Goal: Transaction & Acquisition: Purchase product/service

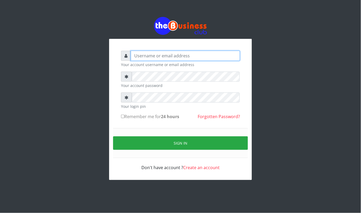
drag, startPoint x: 0, startPoint y: 0, endPoint x: 138, endPoint y: 43, distance: 144.2
click at [138, 51] on input "text" at bounding box center [185, 56] width 109 height 10
type input "kennyclassy"
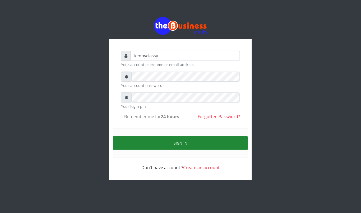
click at [159, 136] on button "Sign in" at bounding box center [180, 142] width 135 height 13
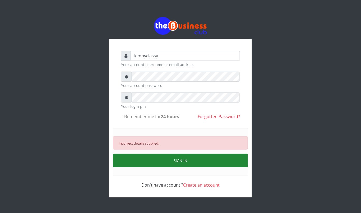
click at [173, 154] on button "SIGN IN" at bounding box center [180, 160] width 135 height 13
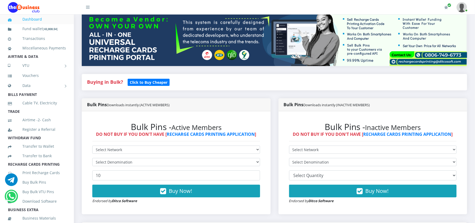
scroll to position [70, 0]
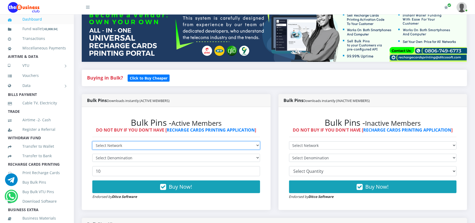
click at [240, 143] on select "Select Network MTN Globacom 9Mobile Airtel" at bounding box center [176, 145] width 168 height 8
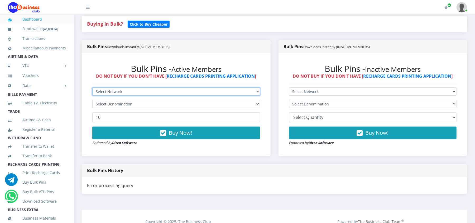
scroll to position [127, 0]
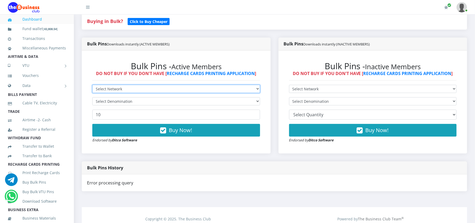
click at [254, 85] on select "Select Network MTN Globacom 9Mobile Airtel" at bounding box center [176, 89] width 168 height 8
select select "MTN"
click at [92, 85] on select "Select Network MTN Globacom 9Mobile Airtel" at bounding box center [176, 89] width 168 height 8
click at [224, 98] on select "Select Denomination MTN NGN100 - ₦96.98 MTN NGN200 - ₦193.96 MTN NGN400 - ₦387.…" at bounding box center [176, 101] width 168 height 8
select select "484.9-500"
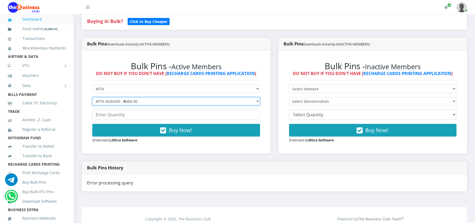
click at [92, 97] on select "Select Denomination MTN NGN100 - ₦96.98 MTN NGN200 - ₦193.96 MTN NGN400 - ₦387.…" at bounding box center [176, 101] width 168 height 8
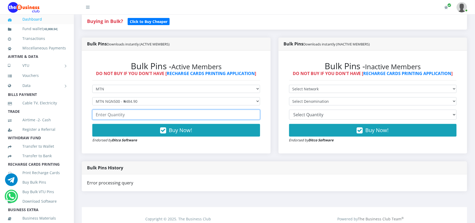
click at [211, 113] on input "number" at bounding box center [176, 115] width 168 height 10
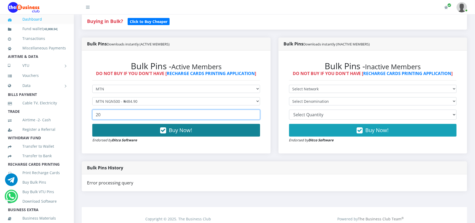
type input "20"
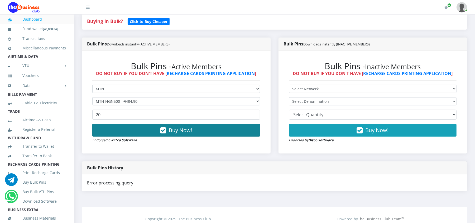
click at [209, 132] on button "Buy Now!" at bounding box center [176, 130] width 168 height 13
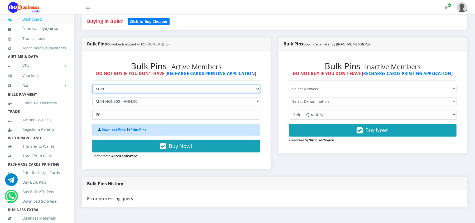
click at [189, 87] on select "Select Network MTN Globacom 9Mobile Airtel" at bounding box center [176, 89] width 168 height 8
select select "Airtel"
click at [92, 85] on select "Select Network MTN Globacom 9Mobile Airtel" at bounding box center [176, 89] width 168 height 8
click at [168, 96] on form "Select Network MTN Globacom 9Mobile Airtel Select Denomination Download Pins | …" at bounding box center [176, 122] width 168 height 74
click at [166, 101] on select "Select Denomination Airtel NGN100 - ₦96.37 Airtel NGN200 - ₦192.74 Airtel NGN50…" at bounding box center [176, 101] width 168 height 8
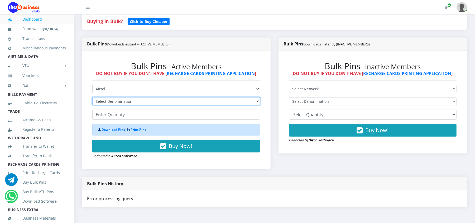
select select "481.85-500"
click at [92, 97] on select "Select Denomination Airtel NGN100 - ₦96.37 Airtel NGN200 - ₦192.74 Airtel NGN50…" at bounding box center [176, 101] width 168 height 8
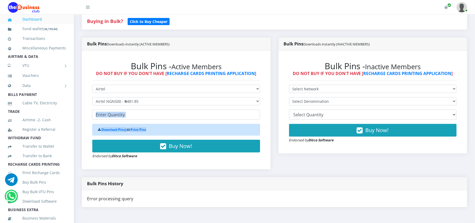
drag, startPoint x: 157, startPoint y: 132, endPoint x: 151, endPoint y: 115, distance: 18.0
click at [151, 115] on form "Select Network MTN Globacom 9Mobile Airtel Select Denomination Airtel NGN100 - …" at bounding box center [176, 122] width 168 height 74
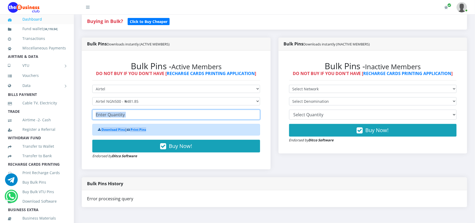
click at [151, 115] on input "number" at bounding box center [176, 115] width 168 height 10
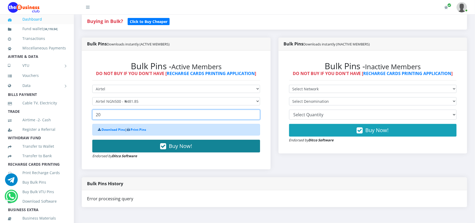
type input "20"
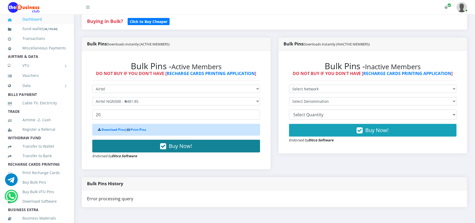
click at [147, 148] on button "Buy Now!" at bounding box center [176, 146] width 168 height 13
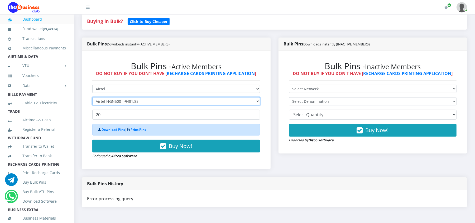
click at [132, 101] on select "Select Denomination Airtel NGN100 - ₦96.37 Airtel NGN200 - ₦192.74 Airtel NGN50…" at bounding box center [176, 101] width 168 height 8
click at [92, 97] on select "Select Denomination Airtel NGN100 - ₦96.37 Airtel NGN200 - ₦192.74 Airtel NGN50…" at bounding box center [176, 101] width 168 height 8
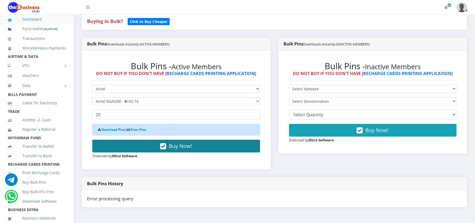
click at [132, 144] on button "Buy Now!" at bounding box center [176, 146] width 168 height 13
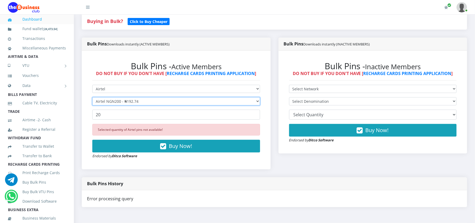
click at [129, 102] on select "Select Denomination Airtel NGN100 - ₦96.37 Airtel NGN200 - ₦192.74 Airtel NGN50…" at bounding box center [176, 101] width 168 height 8
select select "96.37-100"
click at [92, 97] on select "Select Denomination Airtel NGN100 - ₦96.37 Airtel NGN200 - ₦192.74 Airtel NGN50…" at bounding box center [176, 101] width 168 height 8
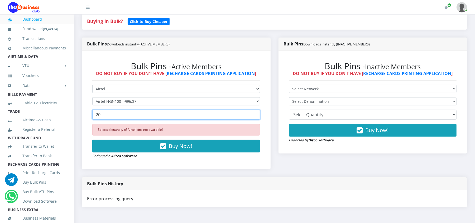
click at [130, 116] on input "20" at bounding box center [176, 115] width 168 height 10
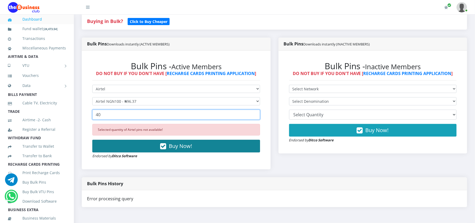
type input "40"
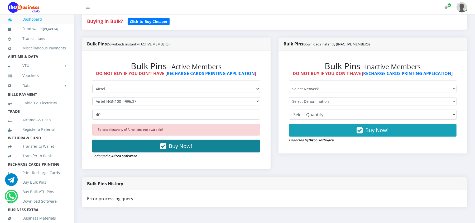
click at [222, 145] on button "Buy Now!" at bounding box center [176, 146] width 168 height 13
click at [221, 146] on button "Buy Now!" at bounding box center [176, 146] width 168 height 13
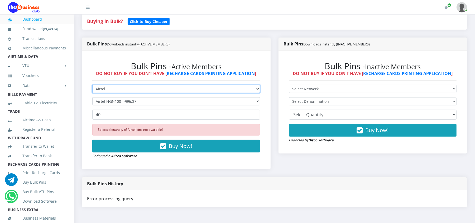
click at [154, 89] on select "Select Network MTN Globacom 9Mobile Airtel" at bounding box center [176, 89] width 168 height 8
drag, startPoint x: 154, startPoint y: 89, endPoint x: 146, endPoint y: 111, distance: 23.0
click at [146, 111] on form "Select Network MTN Globacom 9Mobile Airtel Select Denomination Airtel NGN100 - …" at bounding box center [176, 122] width 168 height 74
click at [142, 89] on select "Select Network MTN Globacom 9Mobile Airtel" at bounding box center [176, 89] width 168 height 8
select select "MTN"
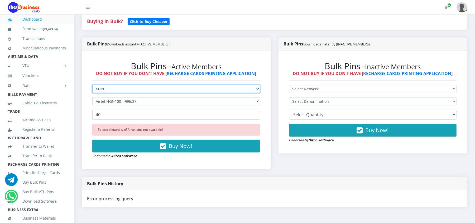
click at [92, 85] on select "Select Network MTN Globacom 9Mobile Airtel" at bounding box center [176, 89] width 168 height 8
click at [110, 100] on select "Select Denomination MTN NGN100 - ₦96.98 MTN NGN200 - ₦193.96 MTN NGN400 - ₦387.…" at bounding box center [176, 101] width 168 height 8
select select "193.96-200"
click at [92, 97] on select "Select Denomination MTN NGN100 - ₦96.98 MTN NGN200 - ₦193.96 MTN NGN400 - ₦387.…" at bounding box center [176, 101] width 168 height 8
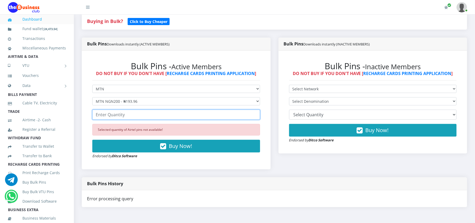
click at [116, 110] on input "number" at bounding box center [176, 115] width 168 height 10
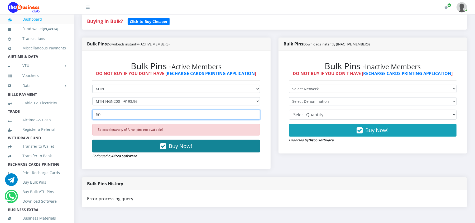
type input "60"
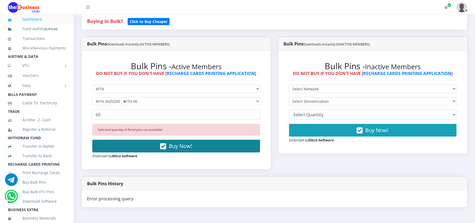
click at [138, 152] on button "Buy Now!" at bounding box center [176, 146] width 168 height 13
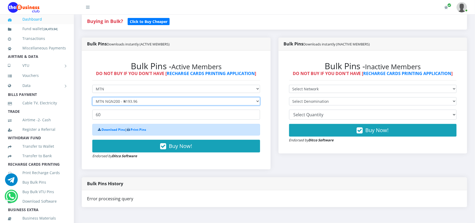
click at [124, 100] on select "Select Denomination MTN NGN100 - ₦96.98 MTN NGN200 - ₦193.96 MTN NGN400 - ₦387.…" at bounding box center [176, 101] width 168 height 8
select select "96.98-100"
click at [92, 97] on select "Select Denomination MTN NGN100 - ₦96.98 MTN NGN200 - ₦193.96 MTN NGN400 - ₦387.…" at bounding box center [176, 101] width 168 height 8
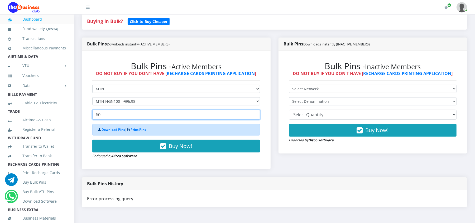
click at [121, 116] on input "60" at bounding box center [176, 115] width 168 height 10
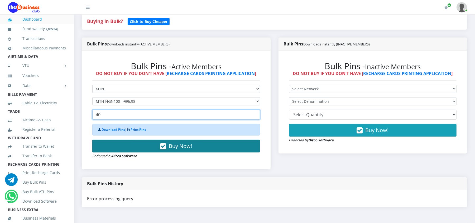
type input "40"
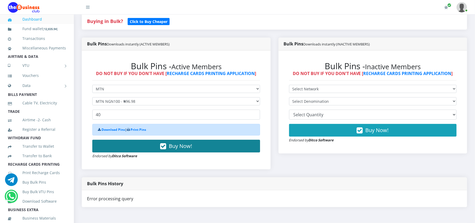
click at [136, 148] on button "Buy Now!" at bounding box center [176, 146] width 168 height 13
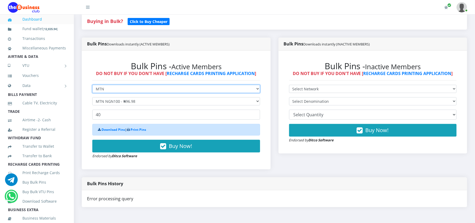
click at [108, 88] on select "Select Network MTN Globacom 9Mobile Airtel" at bounding box center [176, 89] width 168 height 8
select select "Airtel"
click at [92, 85] on select "Select Network MTN Globacom 9Mobile Airtel" at bounding box center [176, 89] width 168 height 8
click at [106, 86] on select "Select Network MTN Globacom 9Mobile Airtel" at bounding box center [176, 89] width 168 height 8
select select "Glo"
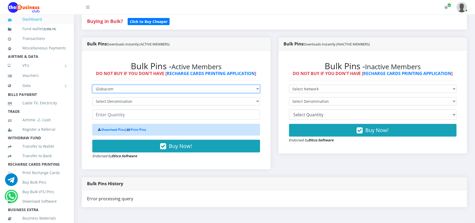
click at [92, 85] on select "Select Network MTN Globacom 9Mobile Airtel" at bounding box center [176, 89] width 168 height 8
click at [107, 99] on select "Select Denomination Glo NGN100 - ₦96.50 Glo NGN200 - ₦193.00 Glo NGN500 - ₦482.…" at bounding box center [176, 101] width 168 height 8
select select "193-200"
click at [92, 97] on select "Select Denomination Glo NGN100 - ₦96.50 Glo NGN200 - ₦193.00 Glo NGN500 - ₦482.…" at bounding box center [176, 101] width 168 height 8
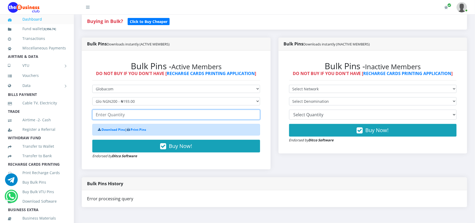
click at [116, 115] on input "number" at bounding box center [176, 115] width 168 height 10
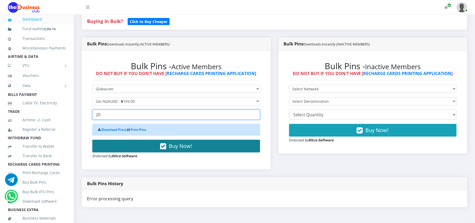
type input "20"
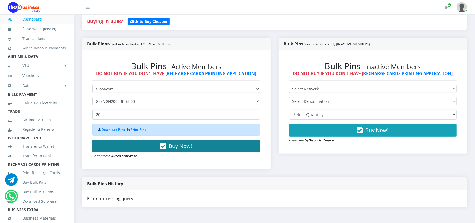
click at [126, 147] on button "Buy Now!" at bounding box center [176, 146] width 168 height 13
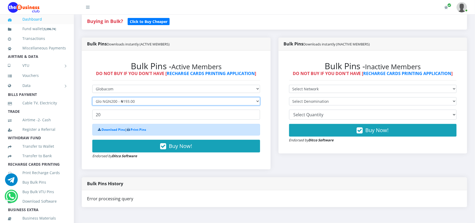
click at [107, 99] on select "Select Denomination Glo NGN100 - ₦96.50 Glo NGN200 - ₦193.00 Glo NGN500 - ₦482.…" at bounding box center [176, 101] width 168 height 8
select select "96.5-100"
click at [92, 97] on select "Select Denomination Glo NGN100 - ₦96.50 Glo NGN200 - ₦193.00 Glo NGN500 - ₦482.…" at bounding box center [176, 101] width 168 height 8
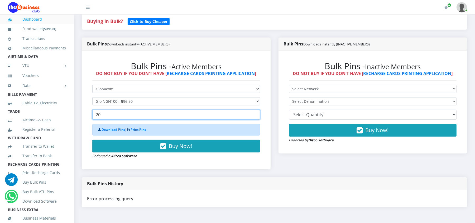
click at [106, 117] on input "20" at bounding box center [176, 115] width 168 height 10
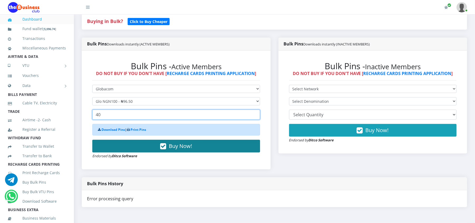
type input "40"
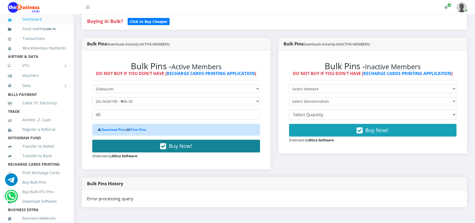
click at [175, 148] on span "Buy Now!" at bounding box center [180, 145] width 23 height 7
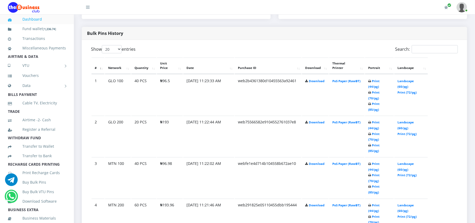
scroll to position [267, 0]
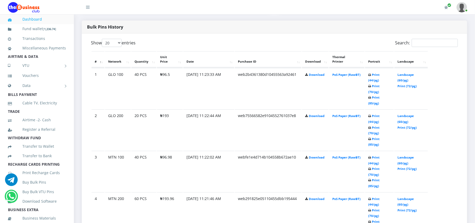
click at [380, 72] on td "Print (44/pg) Print (70/pg) Print (85/pg)" at bounding box center [379, 88] width 29 height 41
click at [380, 73] on link "Print (44/pg)" at bounding box center [373, 78] width 11 height 10
click at [379, 155] on link "Print (44/pg)" at bounding box center [373, 160] width 11 height 10
click at [376, 114] on link "Print (44/pg)" at bounding box center [373, 119] width 11 height 10
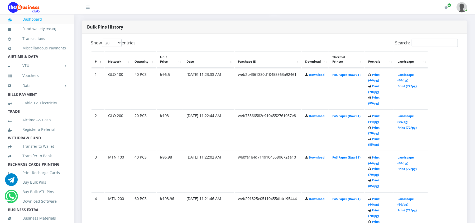
click at [405, 197] on link "Landscape (60/pg)" at bounding box center [406, 202] width 16 height 10
